Goal: Information Seeking & Learning: Learn about a topic

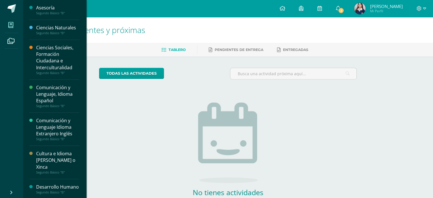
click at [10, 31] on span at bounding box center [11, 25] width 13 height 13
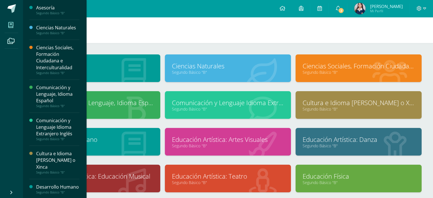
click at [83, 133] on div "Asesoría Segundo Básico "B" Ciencias Naturales Segundo Básico "B" Ciencias Soci…" at bounding box center [55, 99] width 64 height 198
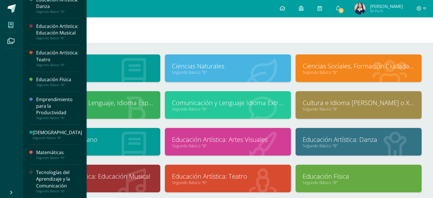
scroll to position [252, 0]
click at [66, 177] on div "Tecnologías del Aprendizaje y la Comunicación" at bounding box center [57, 179] width 43 height 20
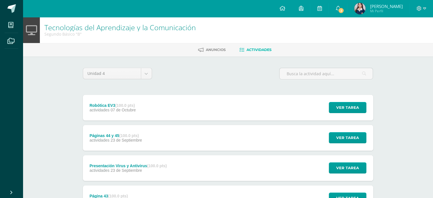
click at [137, 169] on span "23 de Septiembre" at bounding box center [127, 170] width 32 height 5
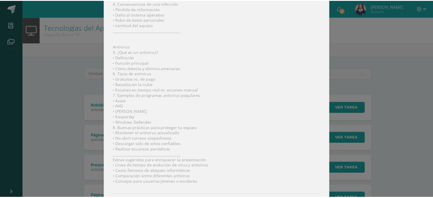
scroll to position [214, 0]
